Goal: Navigation & Orientation: Go to known website

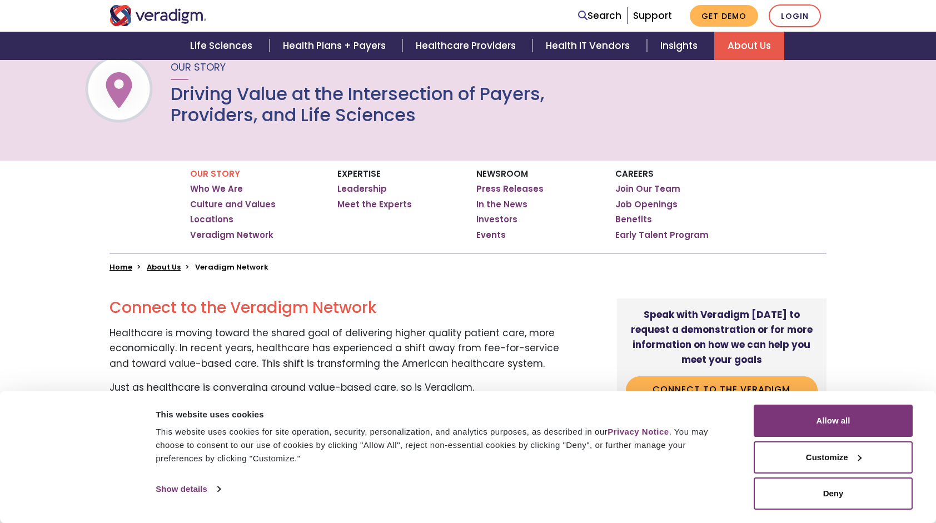
scroll to position [167, 0]
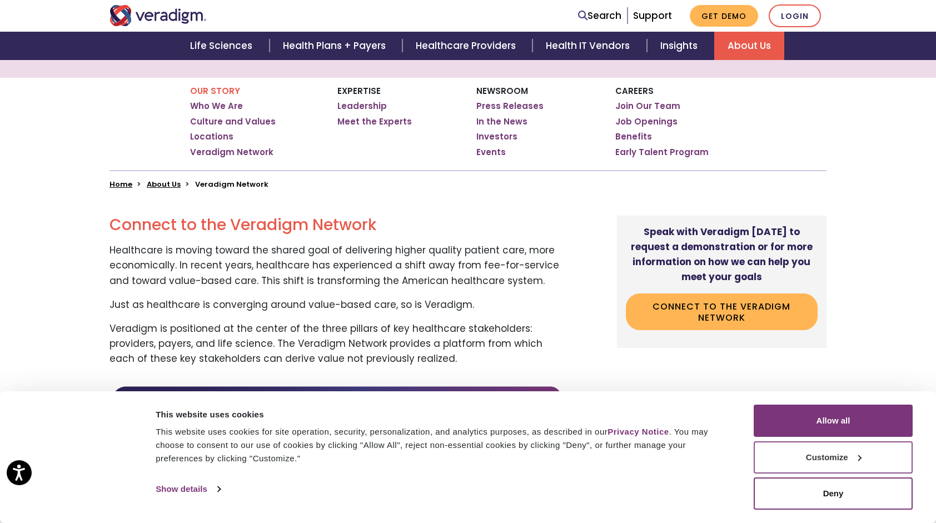
click at [846, 458] on button "Customize" at bounding box center [833, 457] width 159 height 32
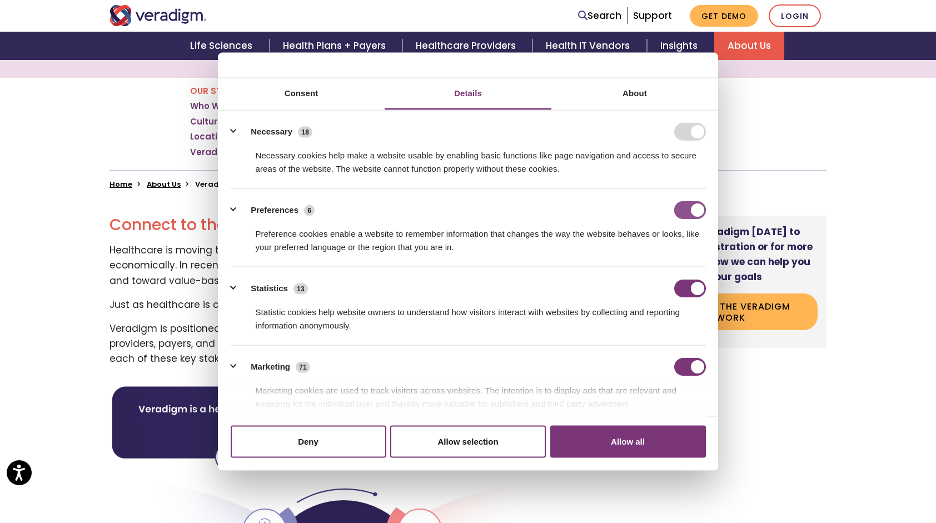
click at [680, 210] on input "Preferences" at bounding box center [690, 210] width 32 height 18
checkbox input "false"
click at [684, 287] on input "Statistics" at bounding box center [690, 289] width 32 height 18
checkbox input "false"
click at [679, 370] on input "Marketing" at bounding box center [690, 367] width 32 height 18
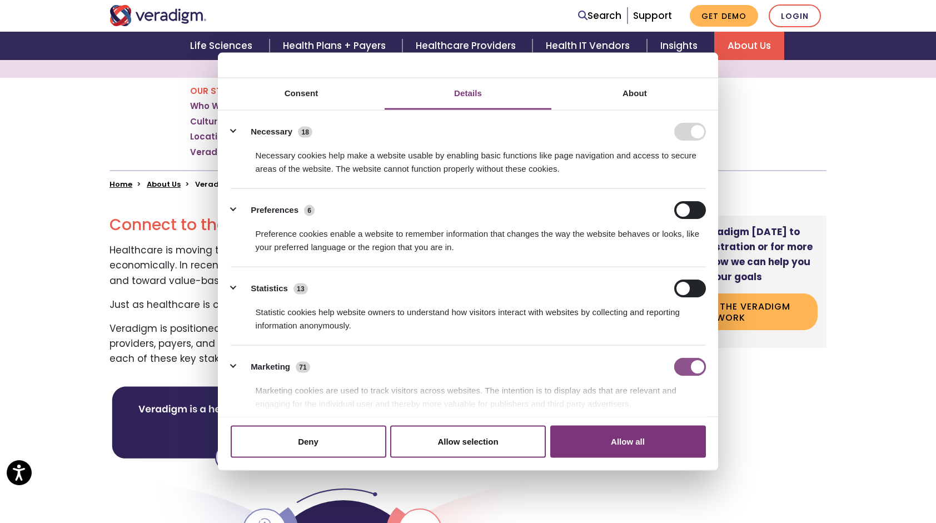
checkbox input "false"
drag, startPoint x: 486, startPoint y: 445, endPoint x: 493, endPoint y: 311, distance: 134.1
click at [493, 311] on div "Consent Details [#IABV2SETTINGS#] About This website uses cookies This website …" at bounding box center [468, 261] width 500 height 418
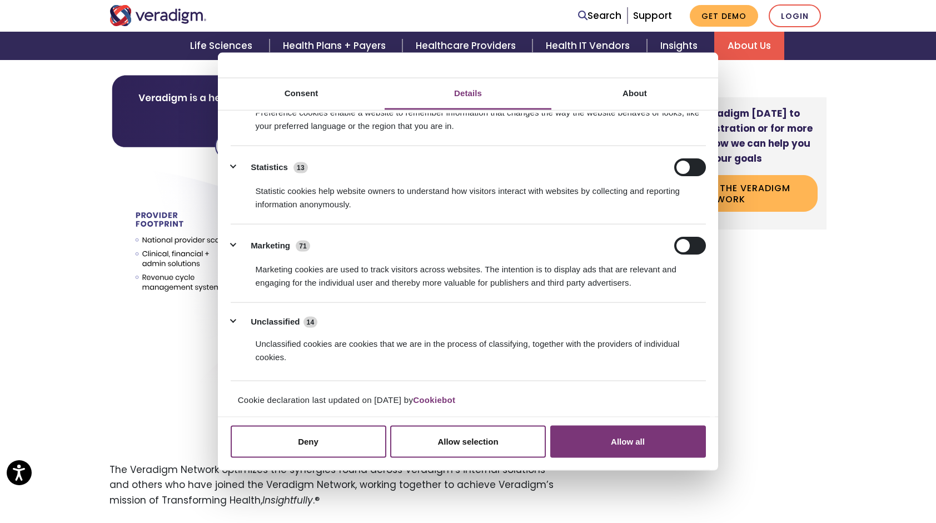
scroll to position [500, 0]
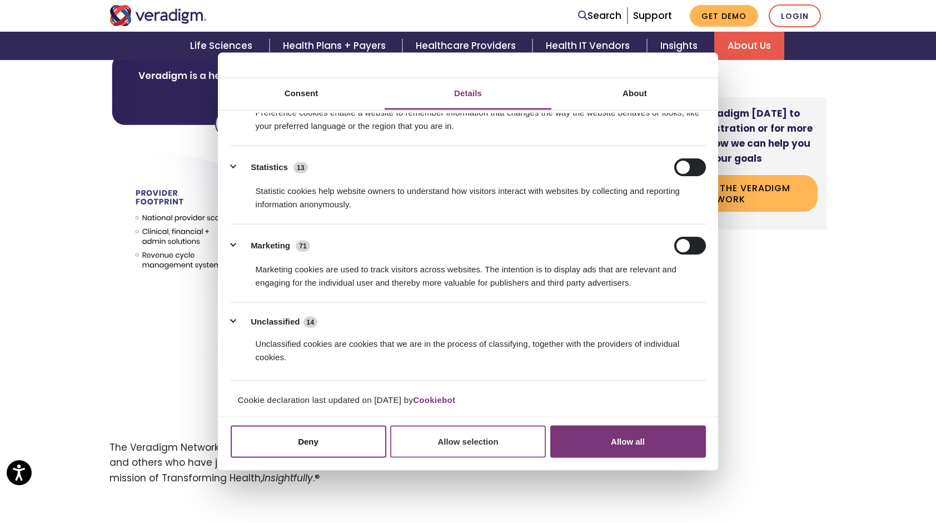
click at [454, 447] on button "Allow selection" at bounding box center [468, 441] width 156 height 32
